Goal: Navigation & Orientation: Understand site structure

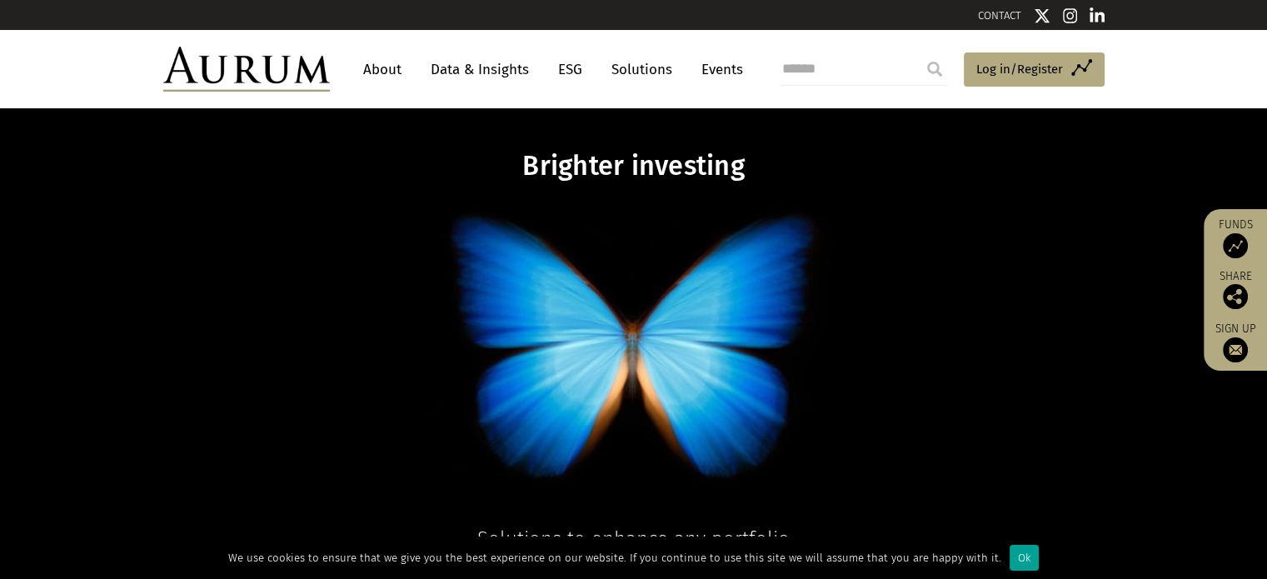
click at [1013, 557] on div "Ok" at bounding box center [1023, 558] width 29 height 26
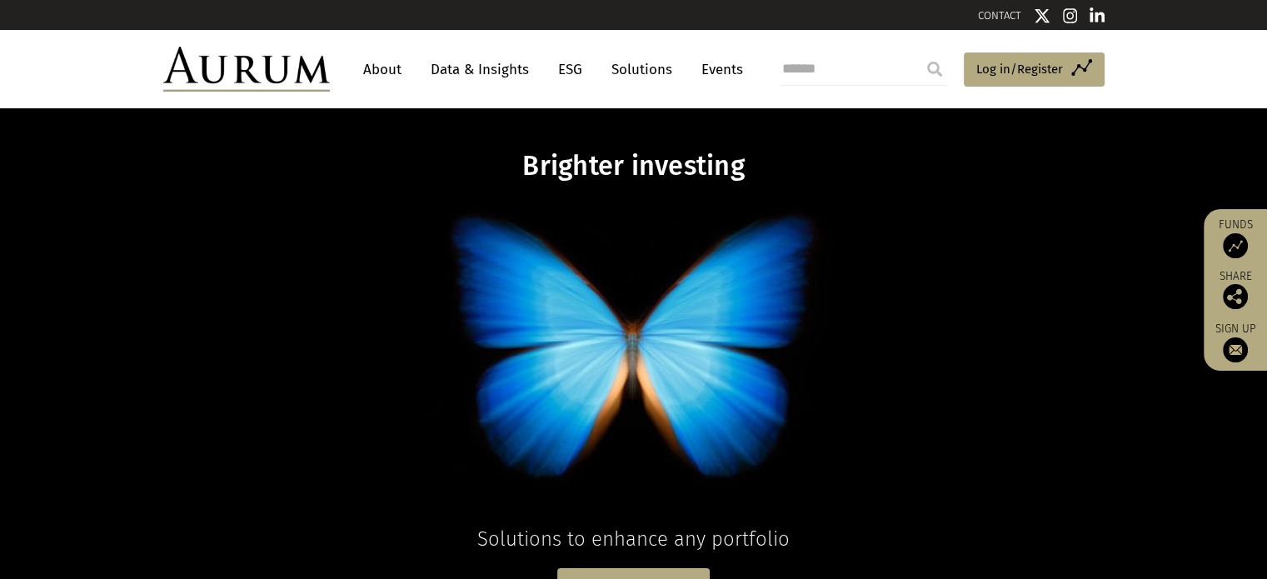
click at [1234, 246] on img at bounding box center [1235, 245] width 25 height 25
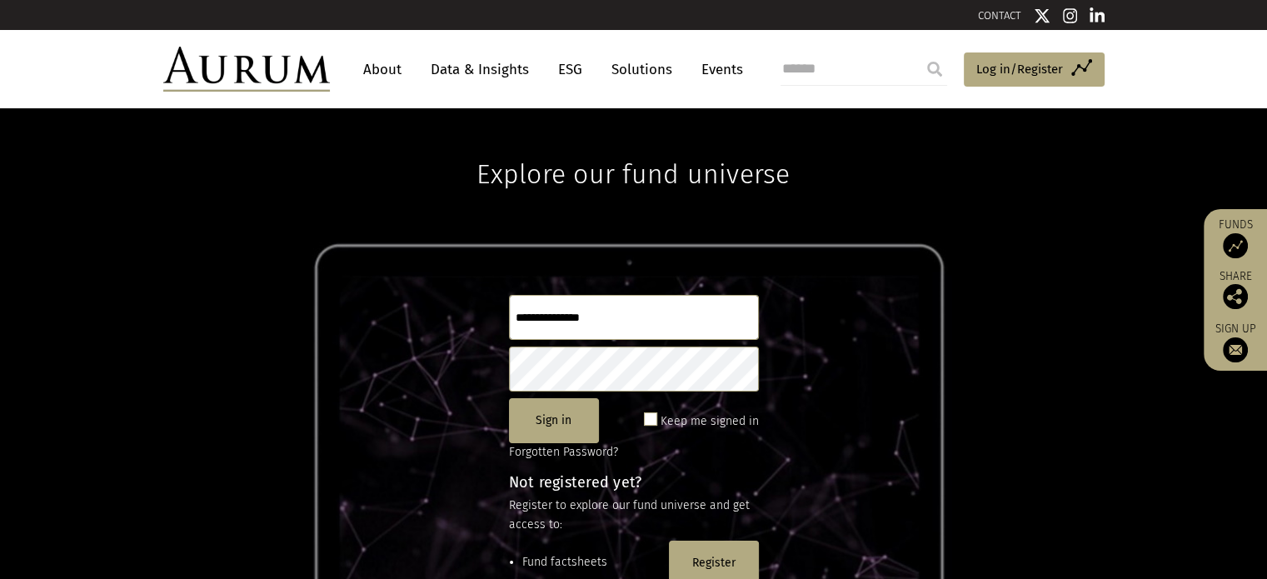
click at [385, 67] on link "About" at bounding box center [382, 69] width 55 height 31
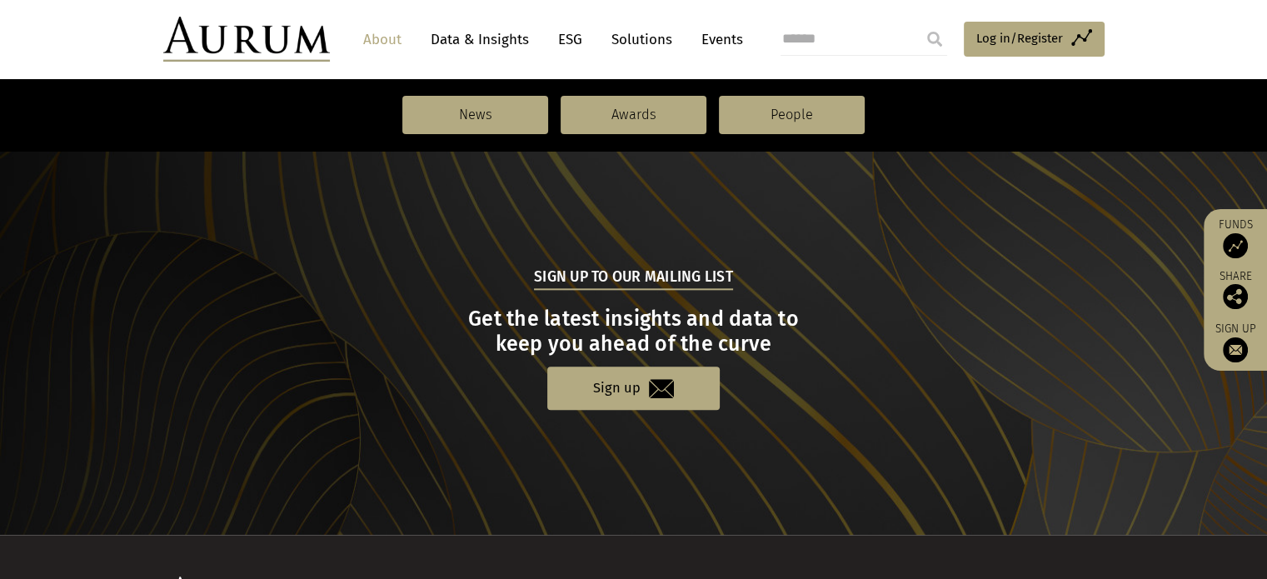
scroll to position [1749, 0]
